Goal: Information Seeking & Learning: Compare options

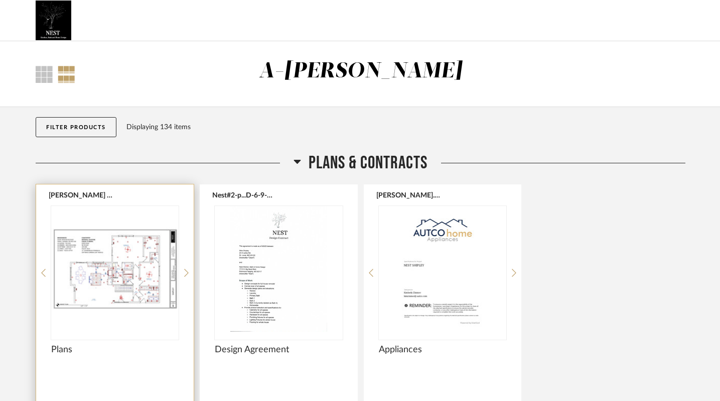
click at [125, 272] on img "0" at bounding box center [115, 269] width 128 height 126
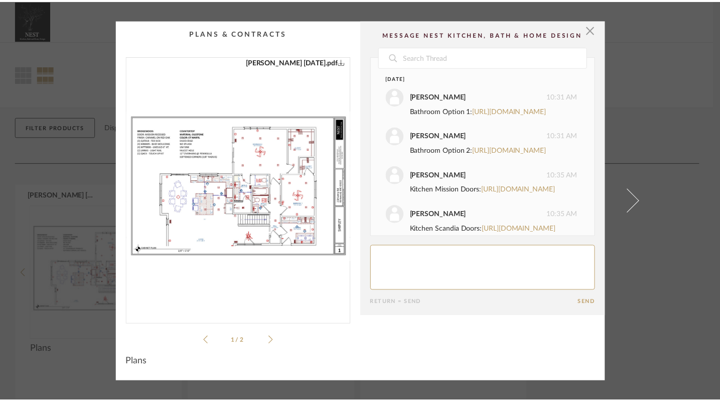
scroll to position [878, 0]
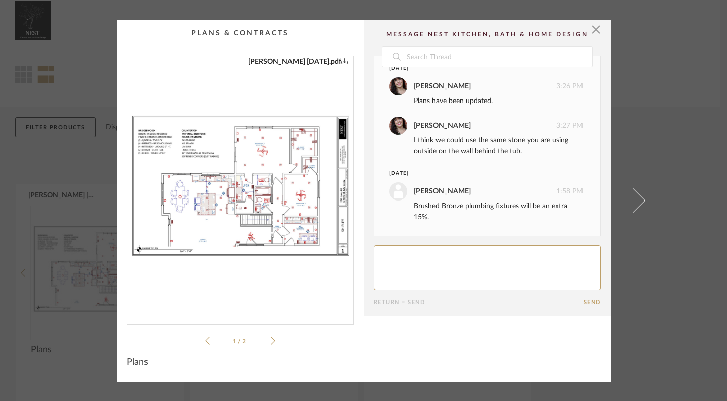
click at [290, 197] on img "0" at bounding box center [241, 186] width 226 height 260
click at [594, 30] on span "button" at bounding box center [596, 30] width 20 height 20
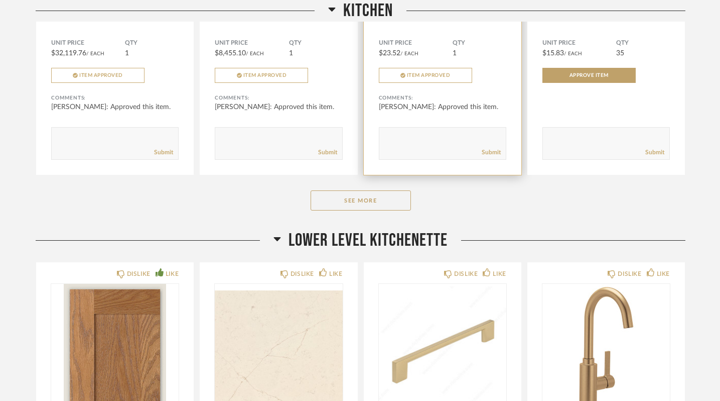
scroll to position [696, 0]
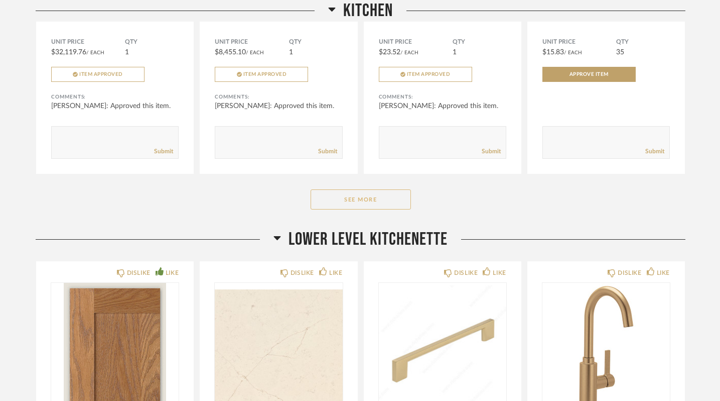
click at [379, 195] on button "See More" at bounding box center [361, 199] width 100 height 20
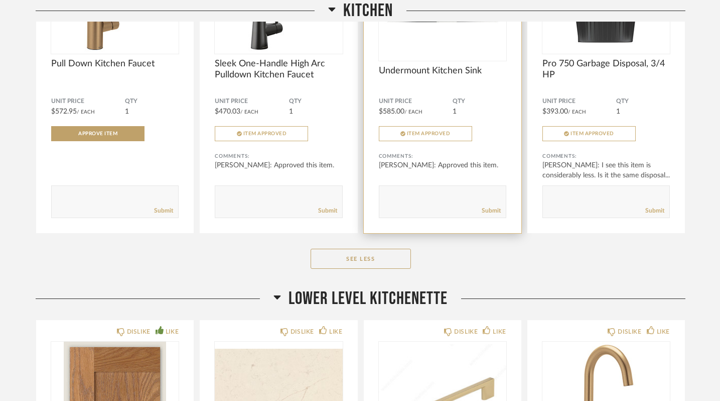
scroll to position [971, 0]
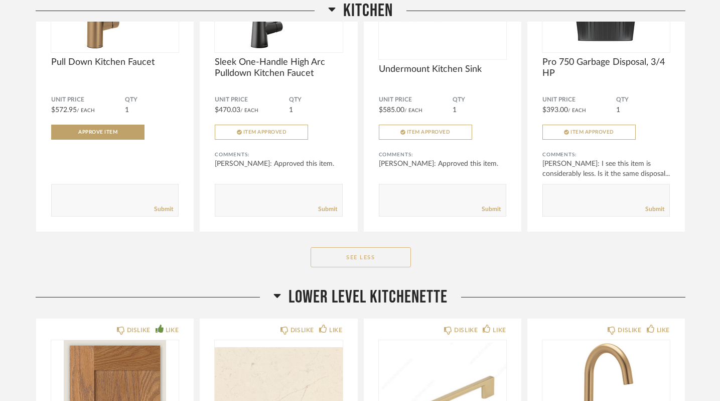
click at [363, 257] on button "See Less" at bounding box center [361, 257] width 100 height 20
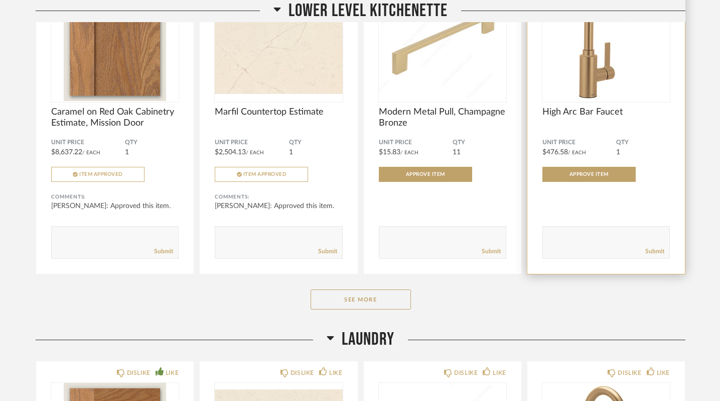
scroll to position [1007, 0]
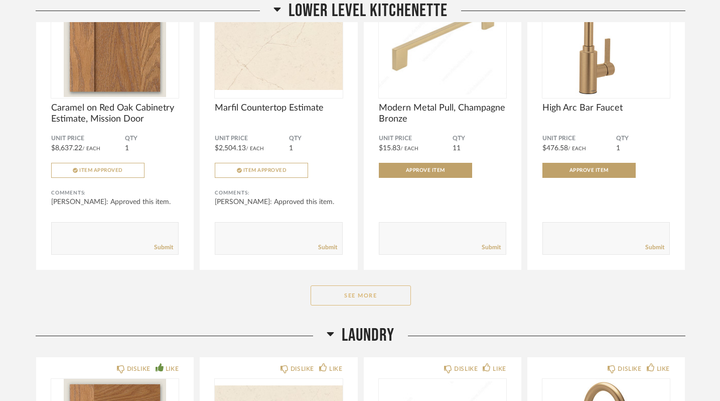
click at [376, 300] on button "See More" at bounding box center [361, 295] width 100 height 20
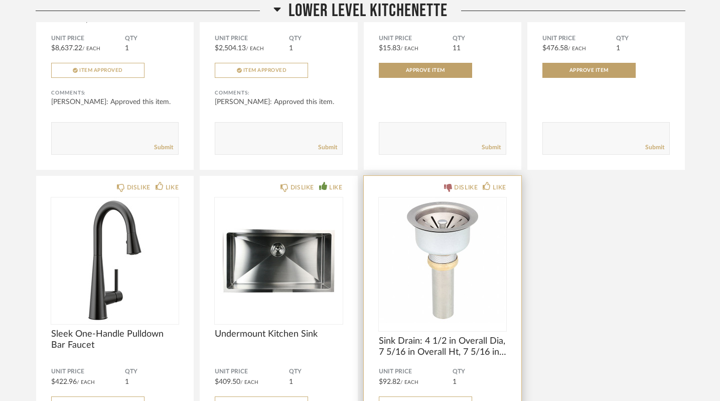
scroll to position [1132, 0]
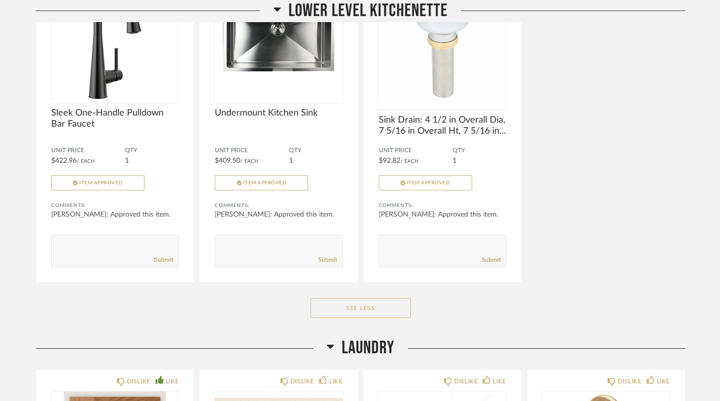
click at [359, 304] on button "See Less" at bounding box center [361, 308] width 100 height 20
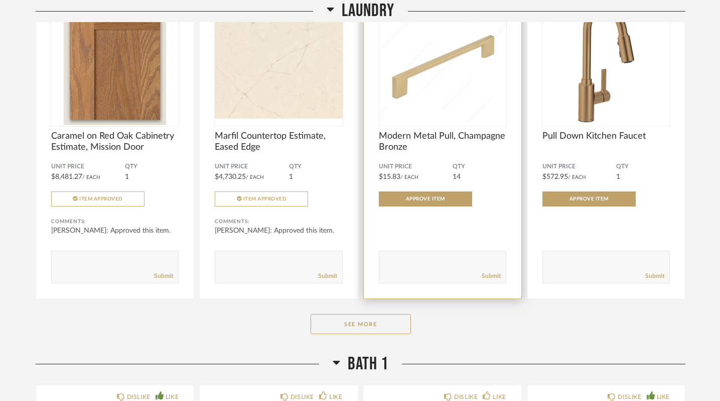
scroll to position [1387, 0]
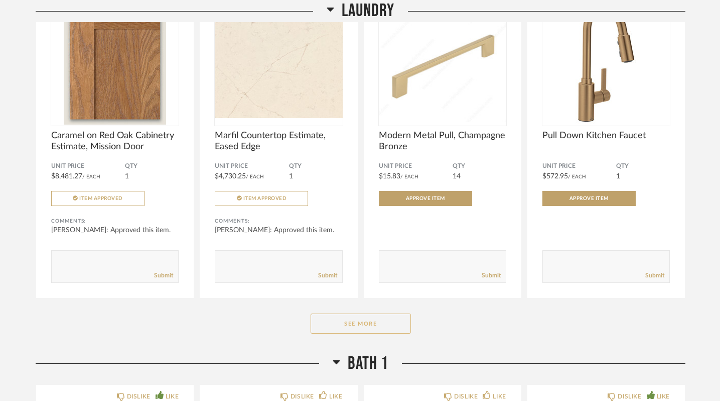
click at [350, 324] on button "See More" at bounding box center [361, 323] width 100 height 20
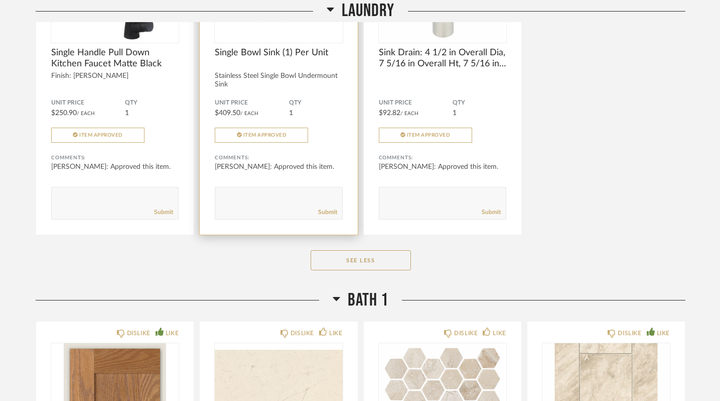
scroll to position [1803, 0]
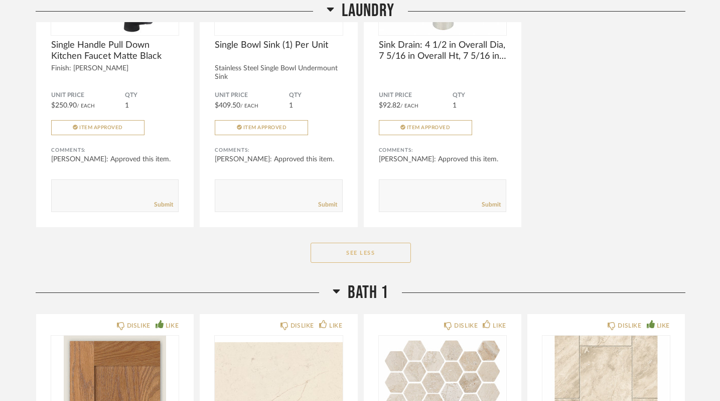
click at [359, 255] on button "See Less" at bounding box center [361, 252] width 100 height 20
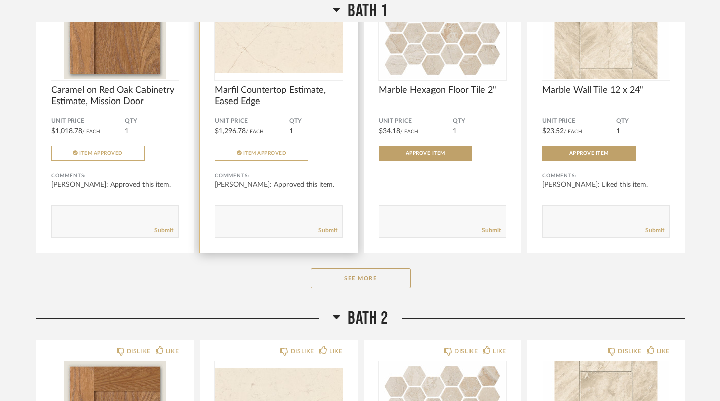
scroll to position [1849, 0]
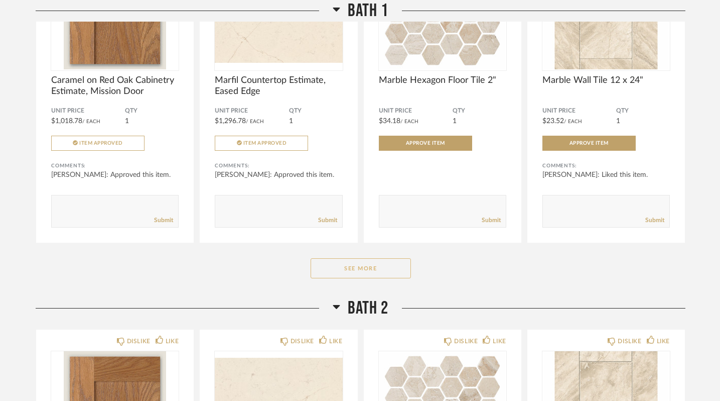
click at [352, 266] on button "See More" at bounding box center [361, 268] width 100 height 20
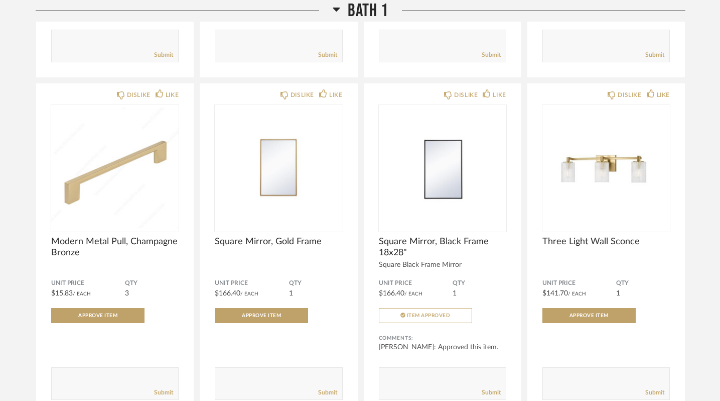
scroll to position [2018, 0]
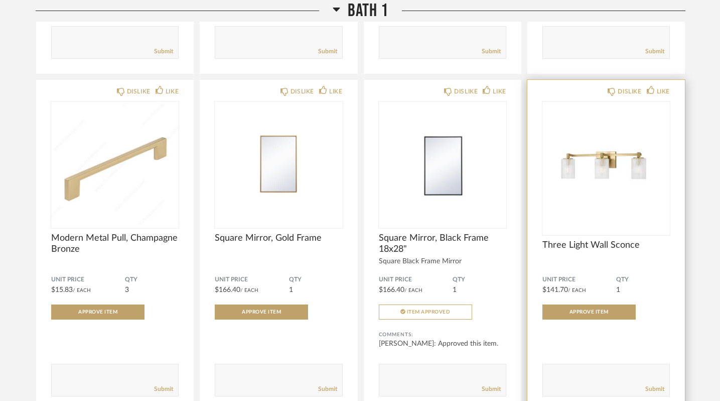
click at [606, 182] on img "0" at bounding box center [607, 164] width 128 height 126
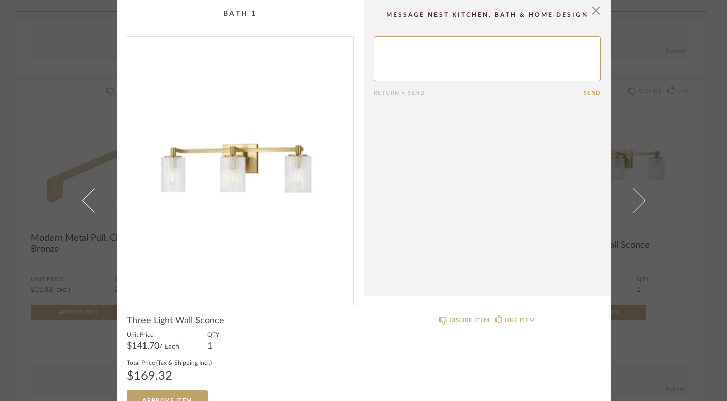
scroll to position [0, 0]
click at [592, 13] on span "button" at bounding box center [596, 10] width 20 height 20
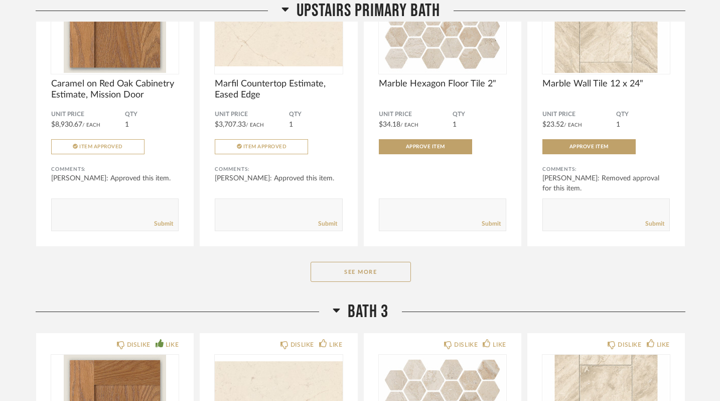
scroll to position [4022, 0]
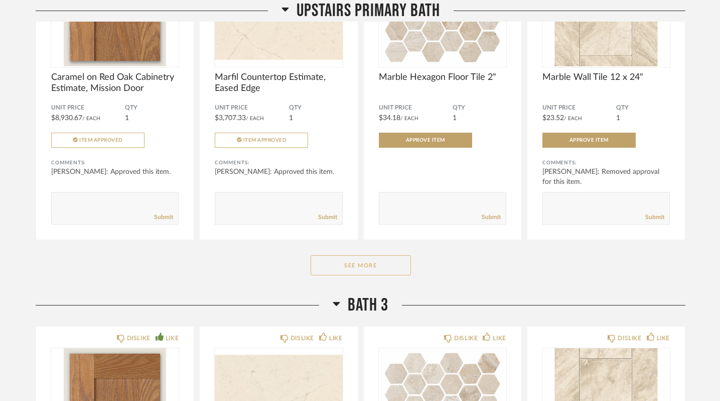
click at [356, 264] on button "See More" at bounding box center [361, 265] width 100 height 20
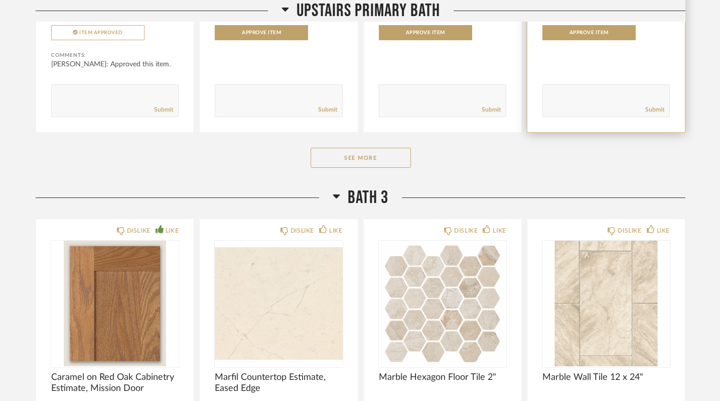
scroll to position [5475, 0]
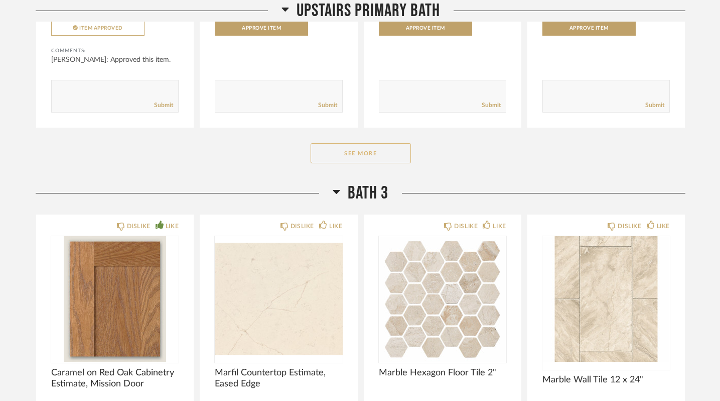
click at [361, 152] on button "See More" at bounding box center [361, 153] width 100 height 20
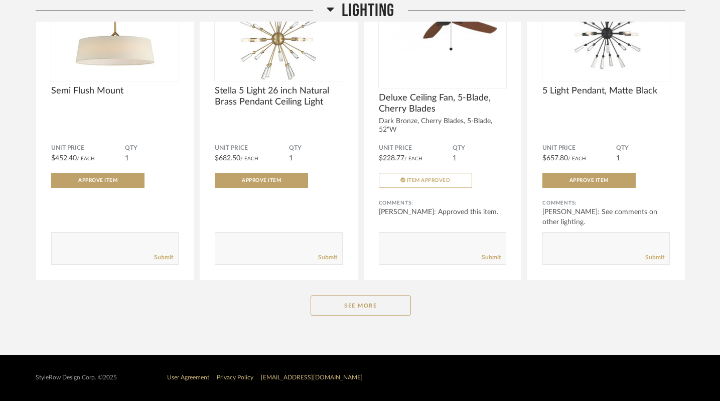
scroll to position [6841, 0]
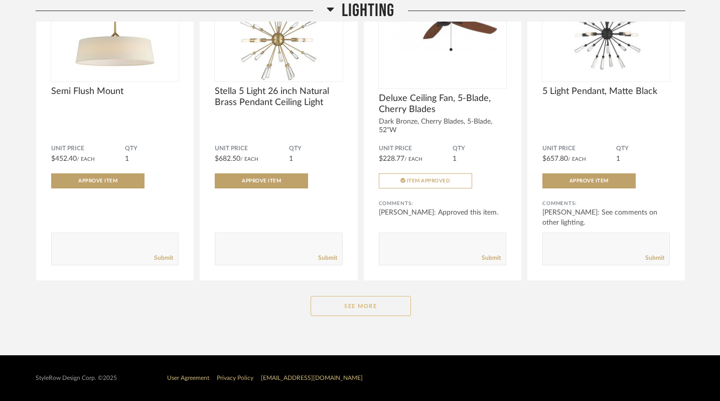
click at [370, 306] on button "See More" at bounding box center [361, 306] width 100 height 20
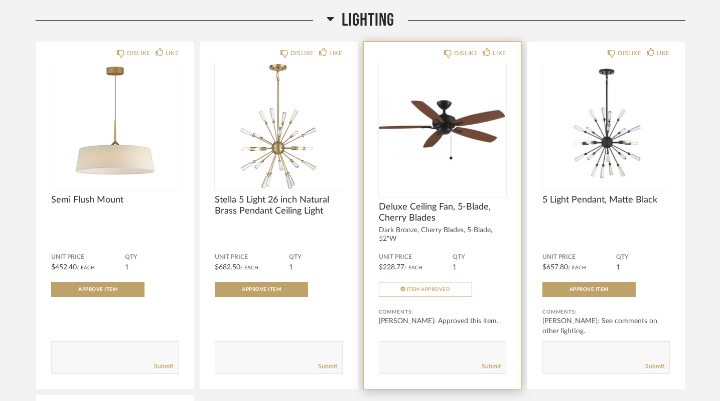
scroll to position [6734, 0]
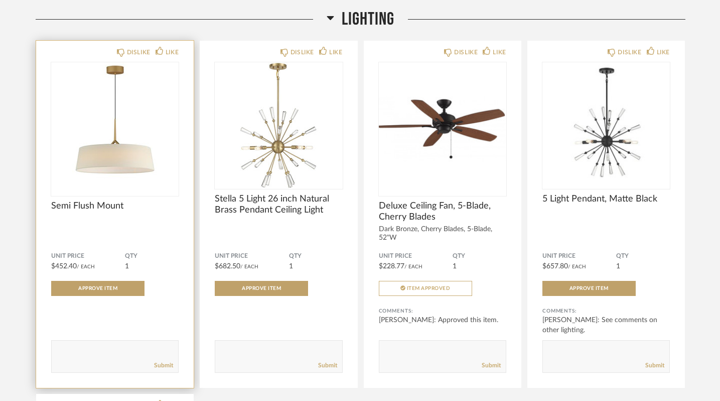
click at [136, 130] on img "0" at bounding box center [115, 125] width 128 height 126
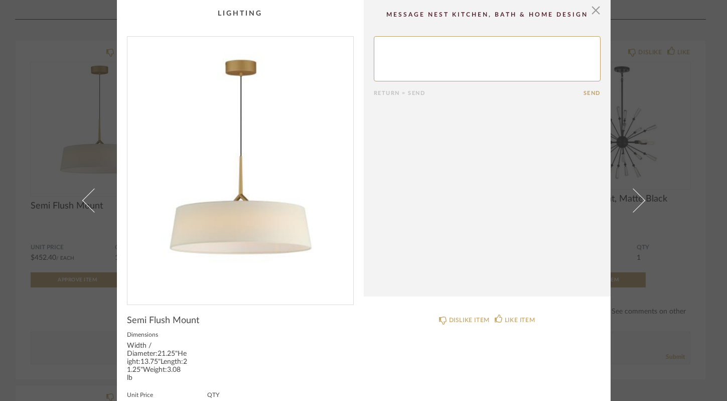
scroll to position [0, 0]
click at [591, 11] on span "button" at bounding box center [596, 10] width 20 height 20
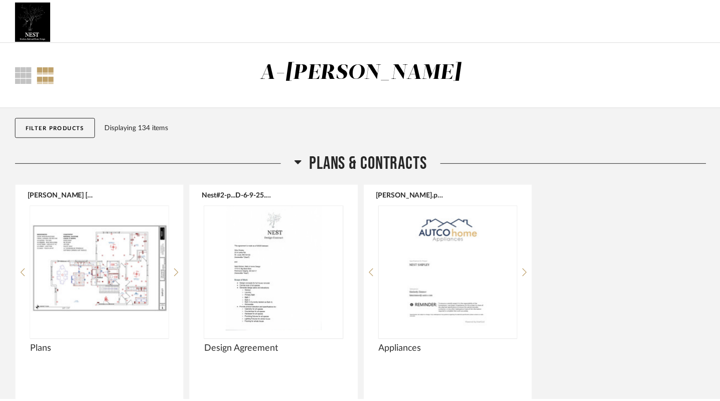
scroll to position [6734, 0]
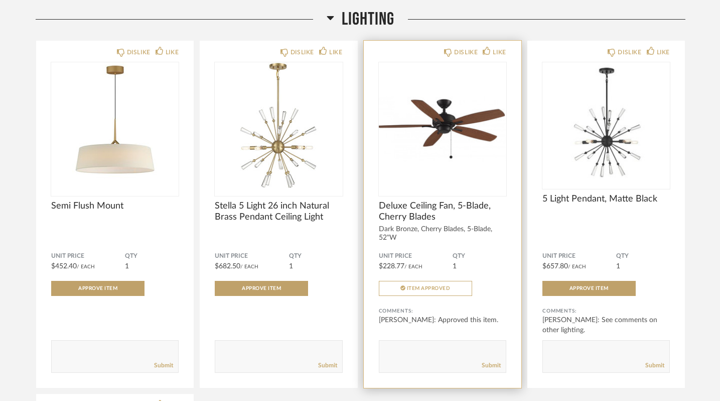
click at [445, 149] on img "0" at bounding box center [443, 125] width 128 height 126
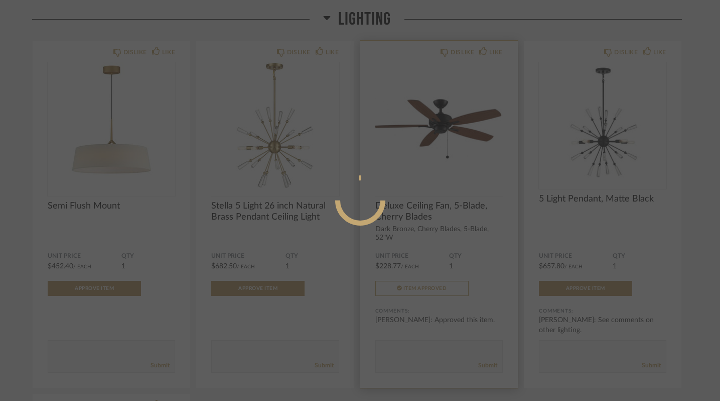
click at [445, 149] on div at bounding box center [360, 200] width 720 height 401
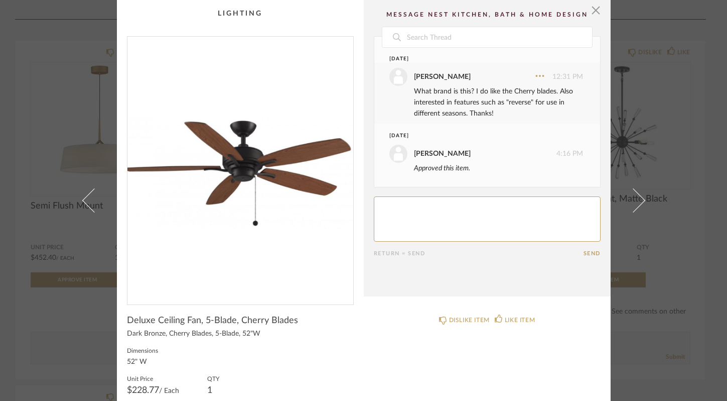
scroll to position [0, 0]
click at [591, 13] on span "button" at bounding box center [596, 10] width 20 height 20
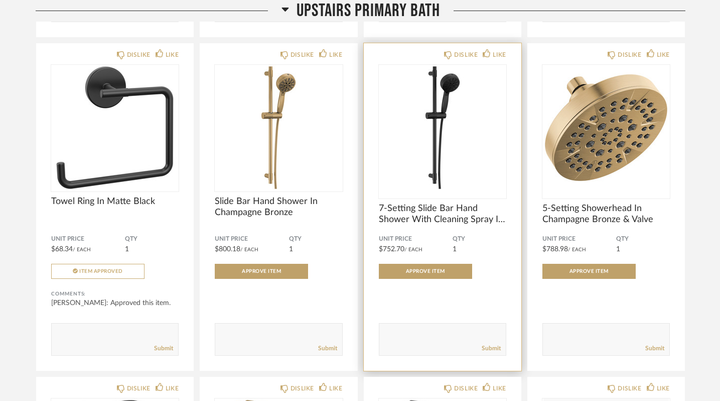
scroll to position [5253, 0]
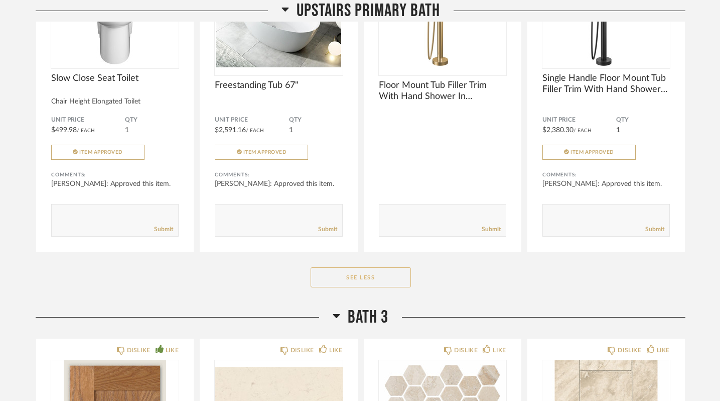
click at [363, 275] on button "See Less" at bounding box center [361, 277] width 100 height 20
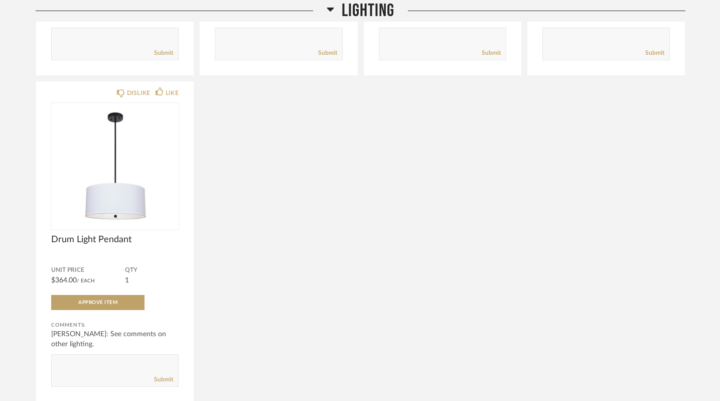
scroll to position [5061, 0]
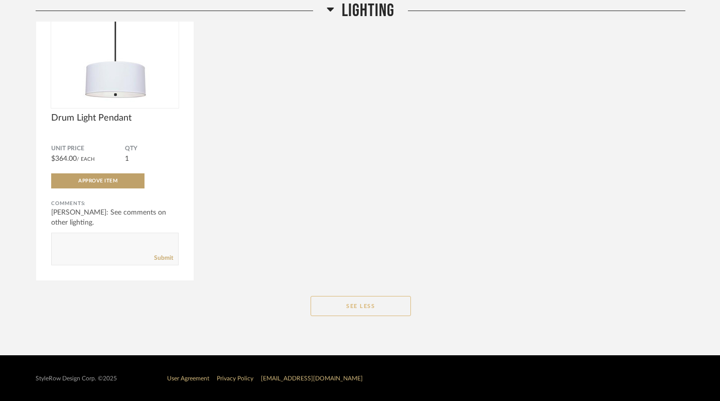
click at [376, 303] on button "See Less" at bounding box center [361, 306] width 100 height 20
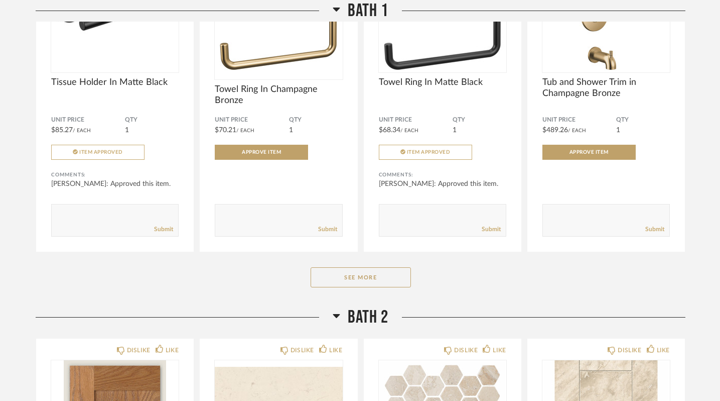
scroll to position [3197, 0]
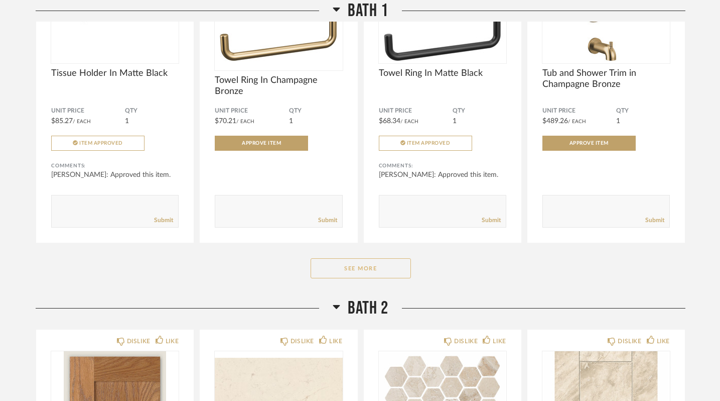
click at [372, 268] on button "See More" at bounding box center [361, 268] width 100 height 20
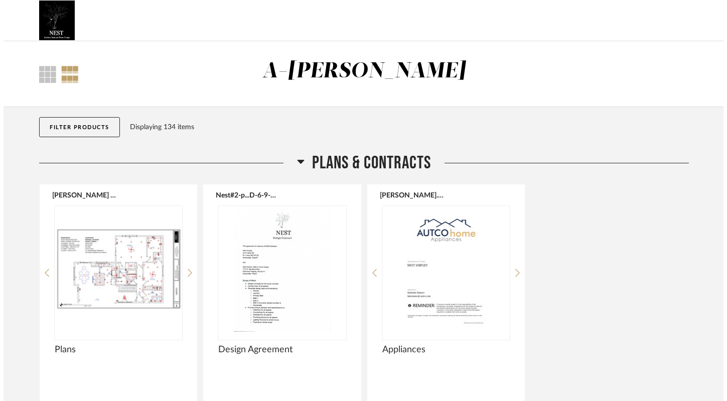
scroll to position [0, 0]
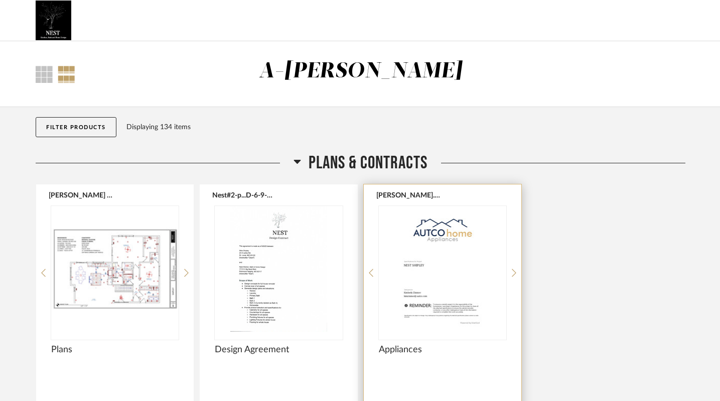
click at [444, 280] on img "0" at bounding box center [443, 269] width 128 height 126
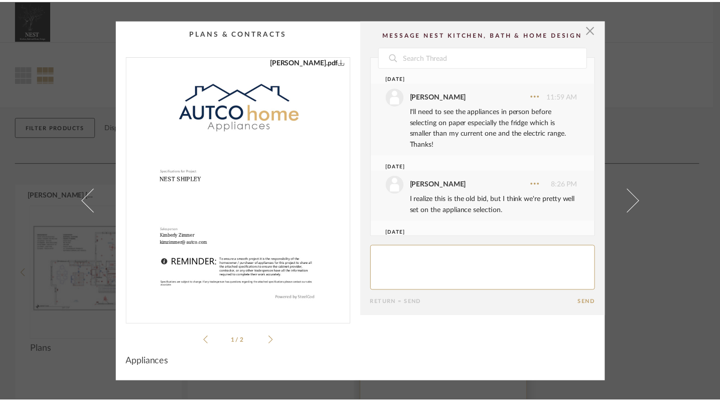
scroll to position [48, 0]
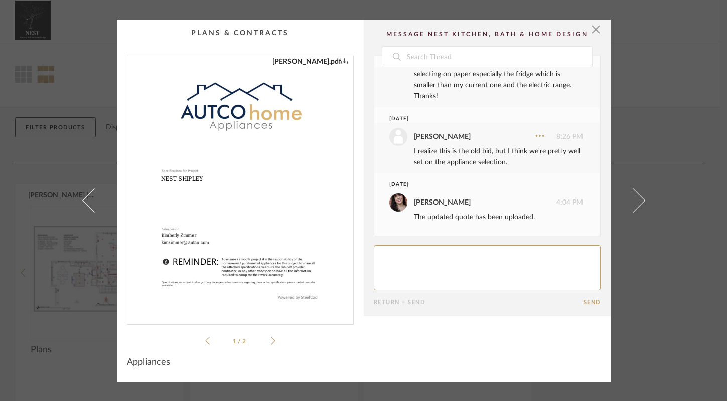
click at [286, 184] on img "0" at bounding box center [240, 186] width 201 height 260
click at [592, 31] on span "button" at bounding box center [596, 30] width 20 height 20
